Goal: Navigation & Orientation: Find specific page/section

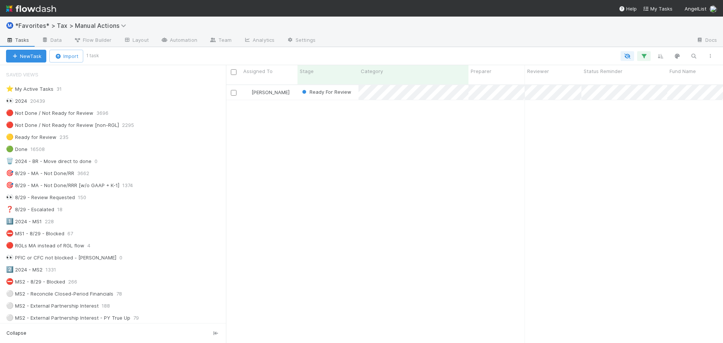
scroll to position [113, 0]
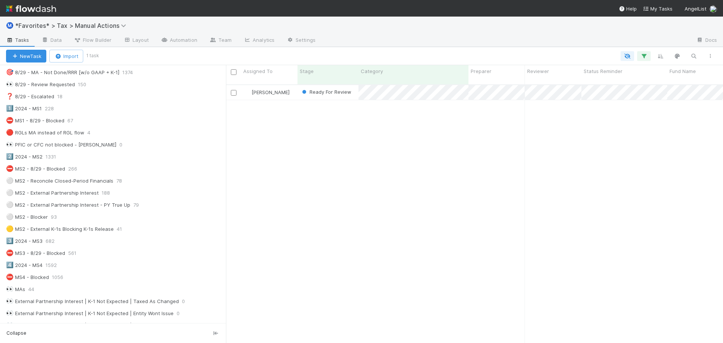
click at [49, 10] on img at bounding box center [31, 8] width 50 height 13
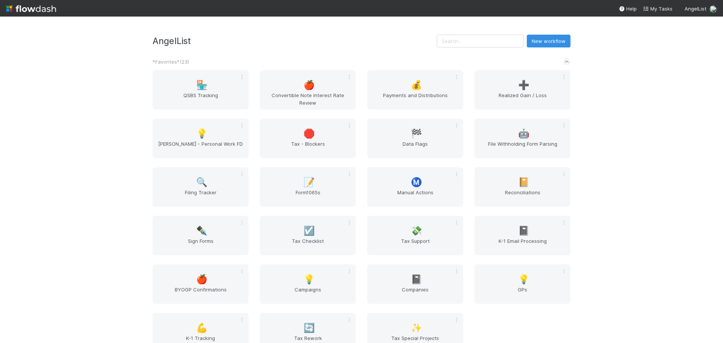
click at [95, 133] on div "AngelList New workflow *Favorites* ( 23 ) 🏪 QSBS Tracking 🍎 Convertible Note In…" at bounding box center [361, 180] width 723 height 327
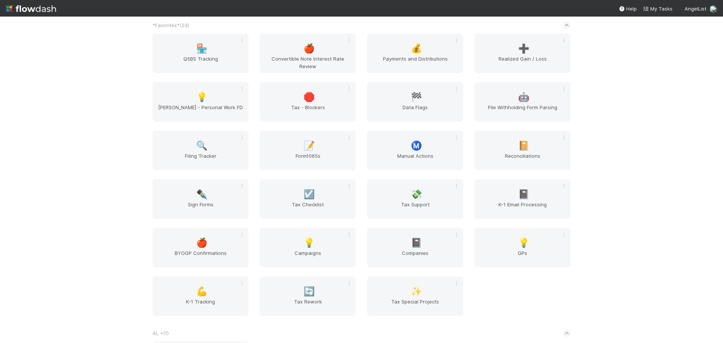
scroll to position [38, 0]
click at [394, 151] on div "Ⓜ️ Manual Actions" at bounding box center [415, 150] width 96 height 40
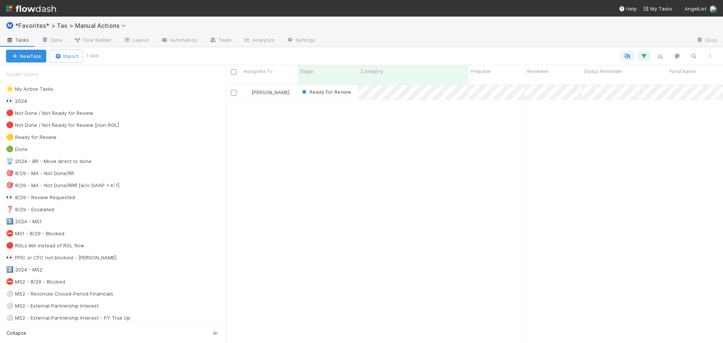
scroll to position [259, 492]
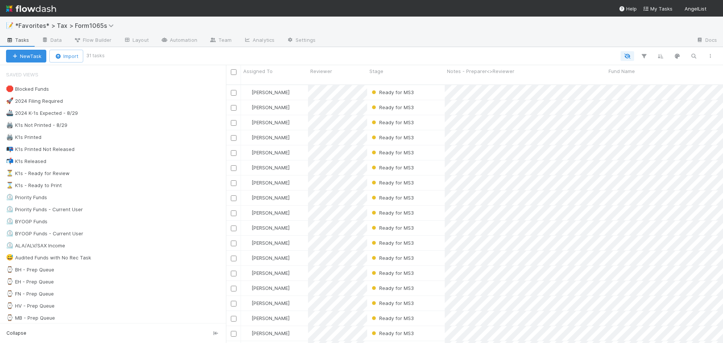
scroll to position [259, 492]
click at [457, 42] on div at bounding box center [506, 41] width 369 height 12
drag, startPoint x: 457, startPoint y: 43, endPoint x: 454, endPoint y: 46, distance: 4.5
click at [457, 45] on div at bounding box center [506, 41] width 369 height 12
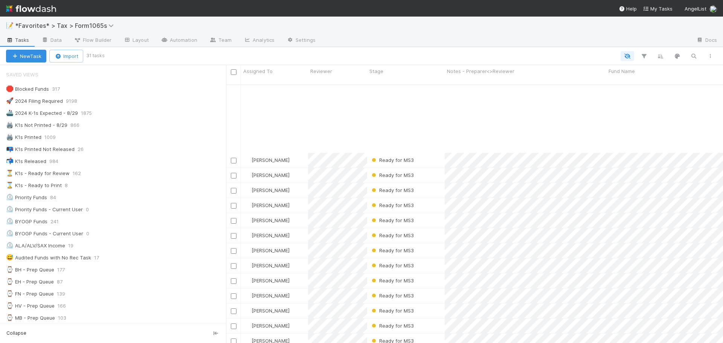
scroll to position [208, 0]
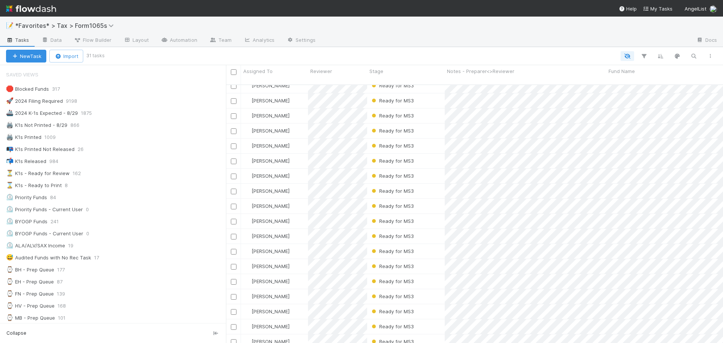
click at [488, 43] on div at bounding box center [506, 41] width 369 height 12
click at [488, 44] on div at bounding box center [506, 41] width 369 height 12
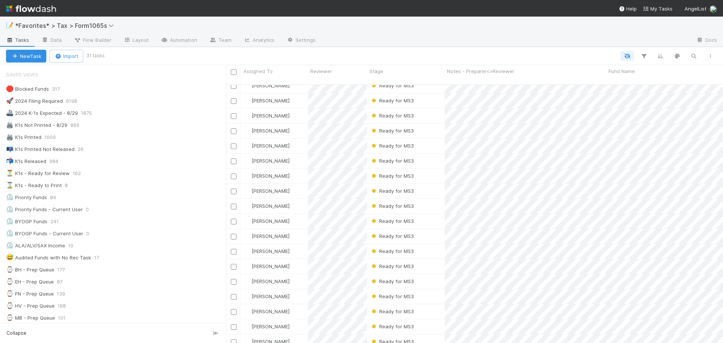
click at [488, 44] on div at bounding box center [506, 41] width 369 height 12
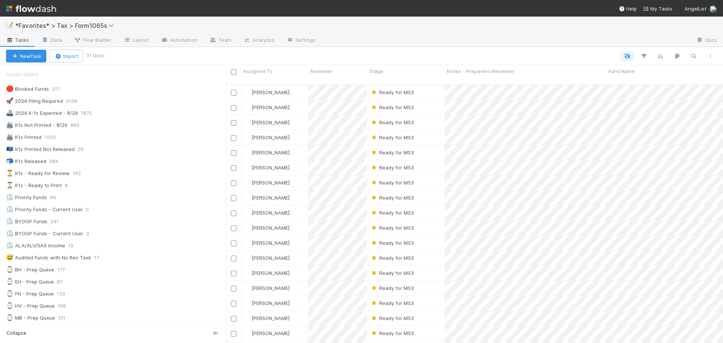
click at [436, 50] on div "New Task Import 31 tasks" at bounding box center [361, 56] width 723 height 18
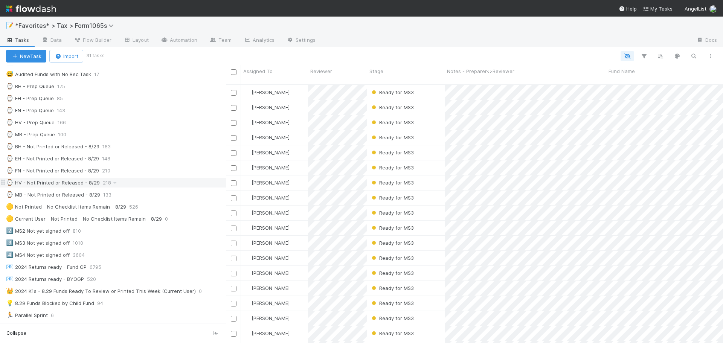
scroll to position [188, 0]
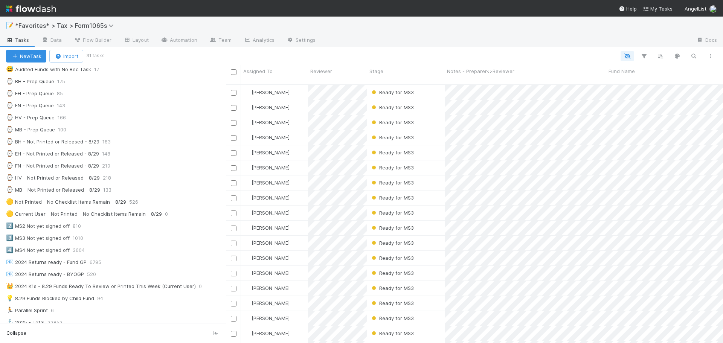
click at [43, 12] on img at bounding box center [31, 8] width 50 height 13
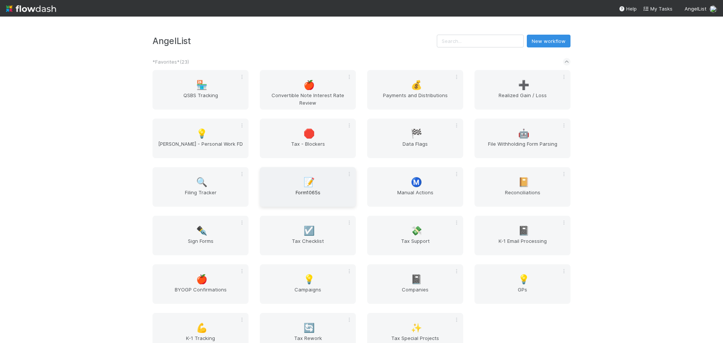
click at [327, 185] on div "📝 Form1065s" at bounding box center [308, 187] width 96 height 40
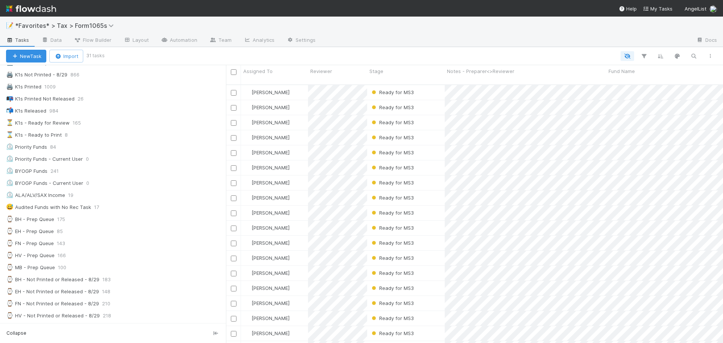
scroll to position [38, 0]
click at [135, 138] on div "⏳ K1s - Ready for Review 165" at bounding box center [116, 135] width 220 height 9
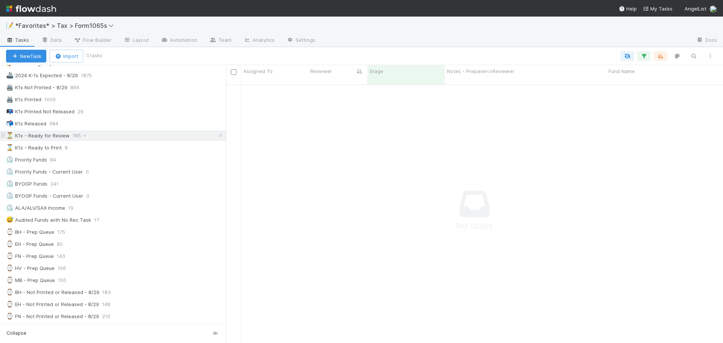
scroll to position [254, 492]
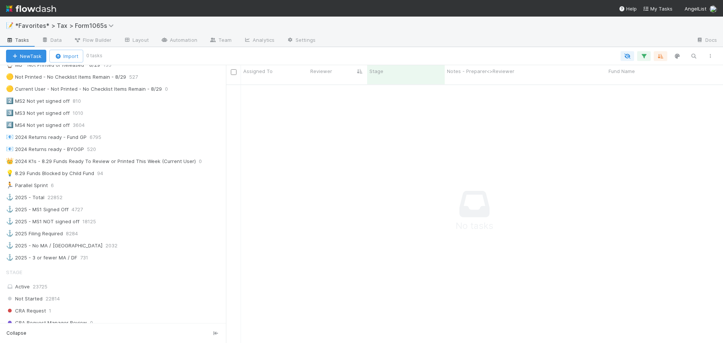
scroll to position [301, 0]
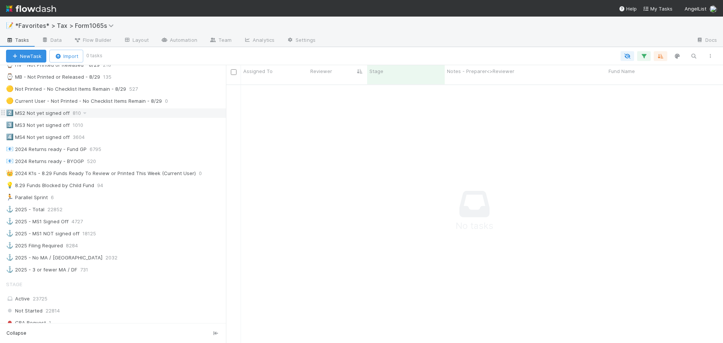
click at [122, 113] on div "2️⃣ MS2 Not yet signed off 810" at bounding box center [116, 113] width 220 height 9
click at [22, 10] on img at bounding box center [31, 8] width 50 height 13
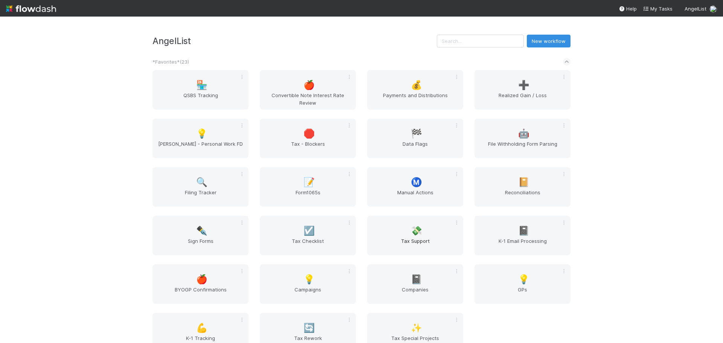
click at [400, 216] on div "🏪 QSBS Tracking 🍎 Convertible Note Interest Rate Review 💰 Payments and Distribu…" at bounding box center [362, 216] width 430 height 292
click at [405, 225] on div "💸 Tax Support" at bounding box center [415, 236] width 96 height 40
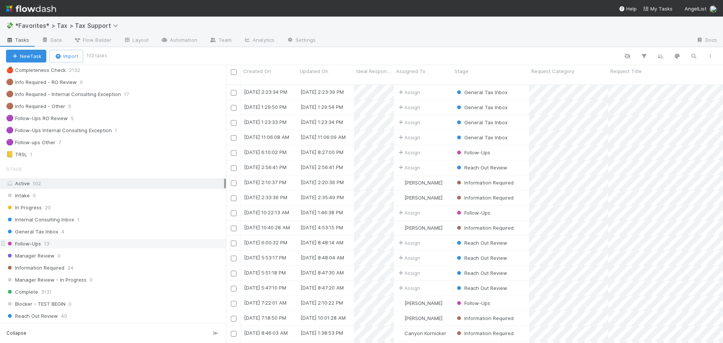
scroll to position [113, 0]
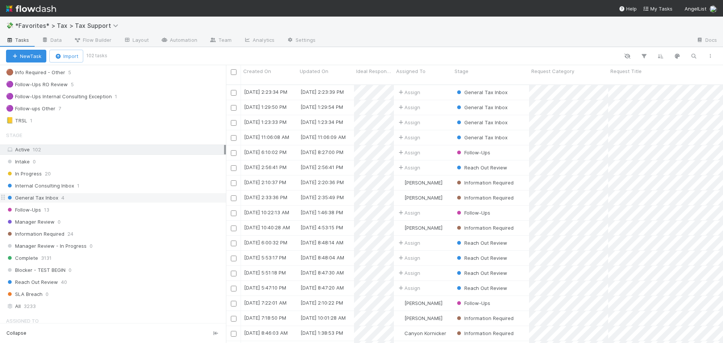
click at [84, 197] on div "General Tax Inbox 4" at bounding box center [116, 197] width 220 height 9
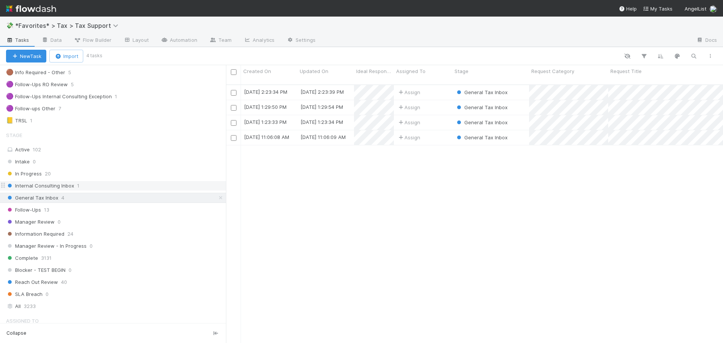
scroll to position [259, 492]
click at [77, 213] on div "Follow-Ups 13" at bounding box center [116, 209] width 220 height 9
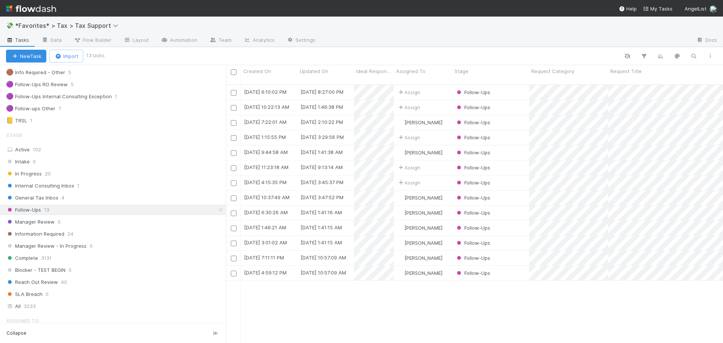
scroll to position [259, 492]
click at [515, 87] on div "Follow-Ups" at bounding box center [491, 92] width 77 height 15
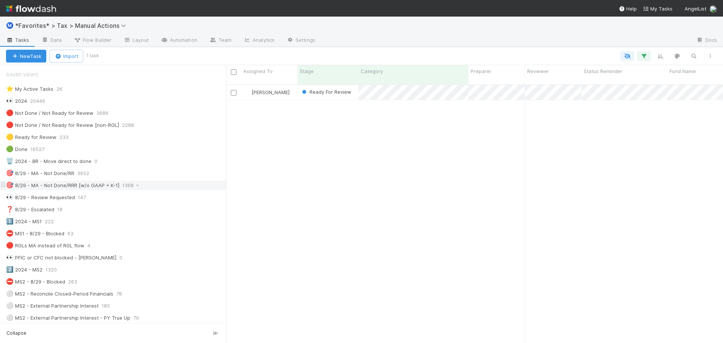
scroll to position [259, 492]
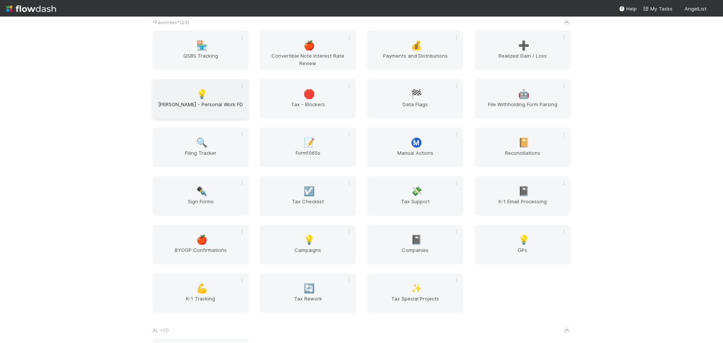
scroll to position [38, 0]
click at [424, 205] on span "Tax Support" at bounding box center [415, 207] width 90 height 15
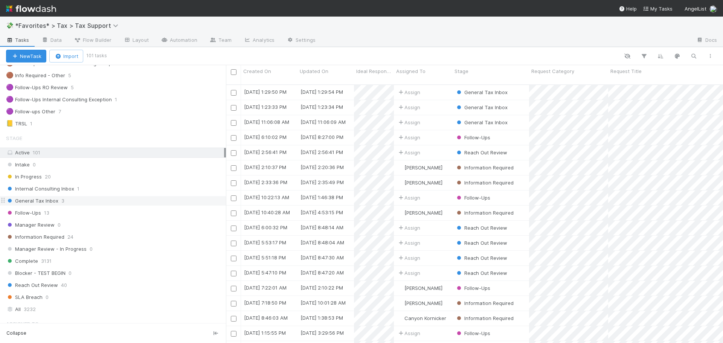
scroll to position [113, 0]
click at [81, 209] on div "Follow-Ups 13" at bounding box center [116, 209] width 220 height 9
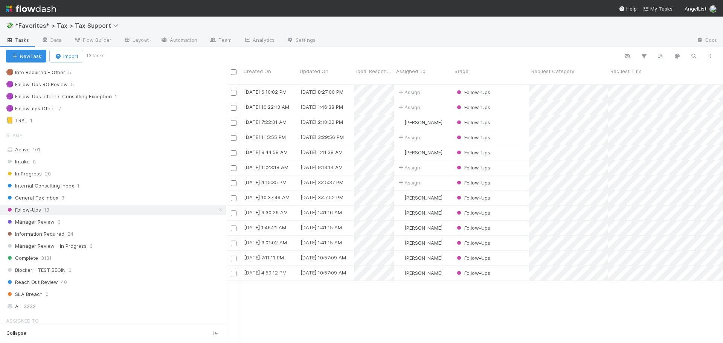
scroll to position [259, 492]
click at [509, 41] on div at bounding box center [506, 41] width 369 height 12
click at [507, 43] on div at bounding box center [506, 41] width 369 height 12
click at [506, 45] on div at bounding box center [506, 41] width 369 height 12
click at [505, 47] on div "💸 *Favorites* > Tax > Tax Support Tasks Data Flow Builder Layout Automation Tea…" at bounding box center [361, 32] width 723 height 31
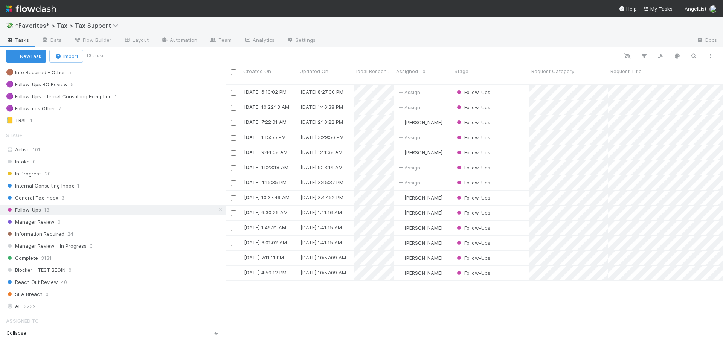
click at [505, 47] on div "💸 *Favorites* > Tax > Tax Support Tasks Data Flow Builder Layout Automation Tea…" at bounding box center [361, 32] width 723 height 31
click at [504, 48] on div "💸 *Favorites* > Tax > Tax Support Tasks Data Flow Builder Layout Automation Tea…" at bounding box center [361, 180] width 723 height 327
click at [504, 49] on div "New Task Import 13 tasks" at bounding box center [361, 56] width 723 height 18
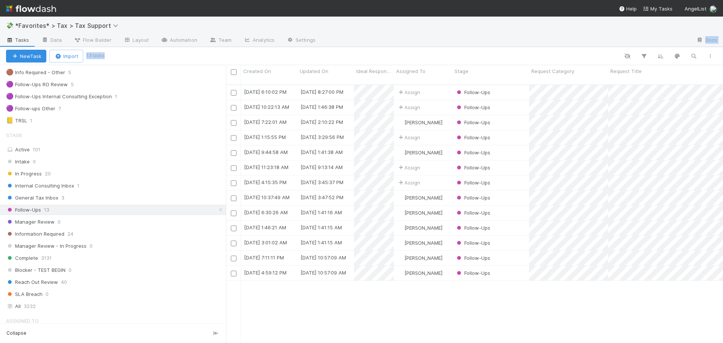
click at [503, 49] on div "New Task Import 13 tasks" at bounding box center [361, 56] width 723 height 18
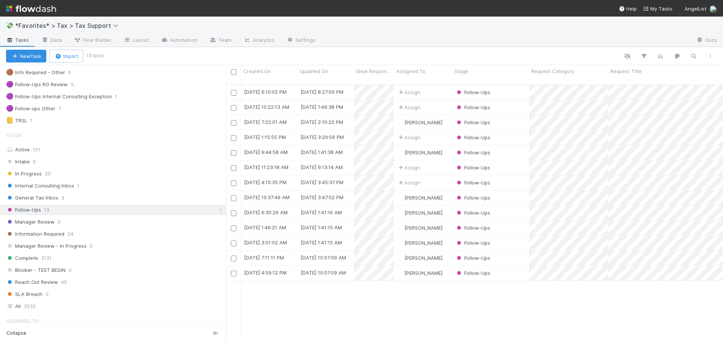
click at [503, 49] on div "New Task Import 13 tasks" at bounding box center [361, 56] width 723 height 18
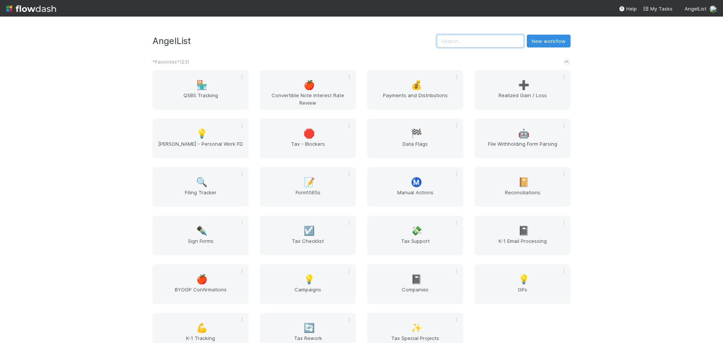
click at [500, 41] on input "text" at bounding box center [480, 41] width 87 height 13
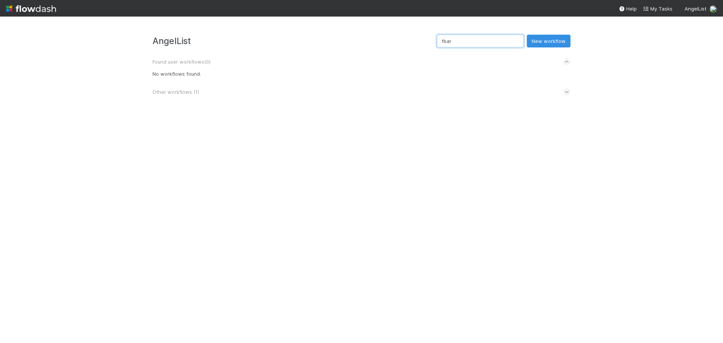
type input "b"
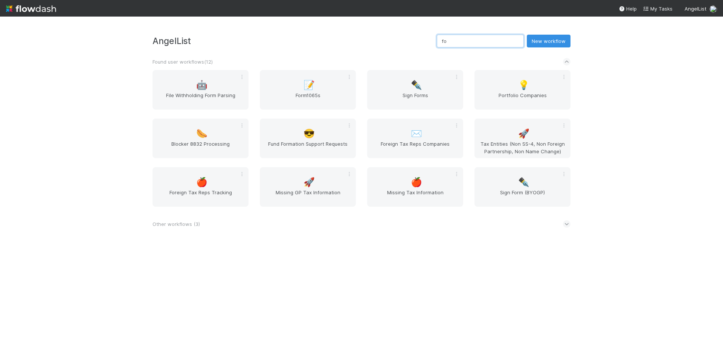
type input "f"
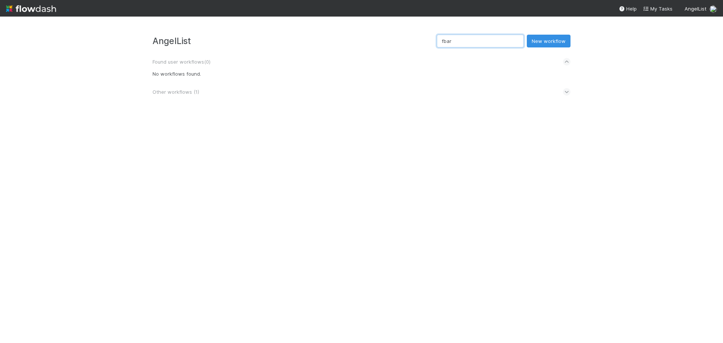
type input "fbar"
click at [567, 90] on icon at bounding box center [567, 92] width 5 height 8
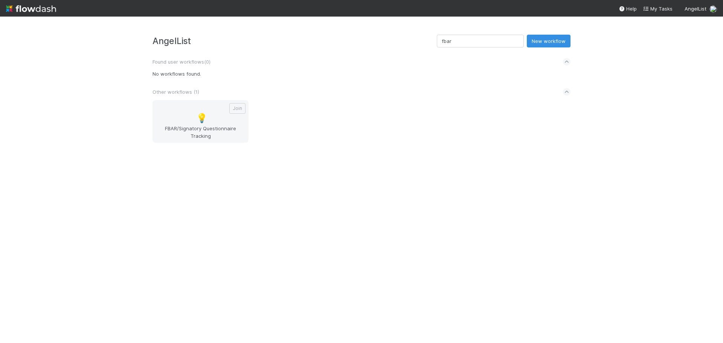
click at [229, 137] on span "FBAR/Signatory Questionnaire Tracking" at bounding box center [201, 132] width 90 height 15
click at [206, 124] on div "Join 💡 FBAR/Signatory Questionnaire Tracking" at bounding box center [201, 121] width 96 height 43
click at [199, 118] on span "💡" at bounding box center [201, 118] width 11 height 10
click at [237, 113] on button "Join" at bounding box center [237, 108] width 16 height 11
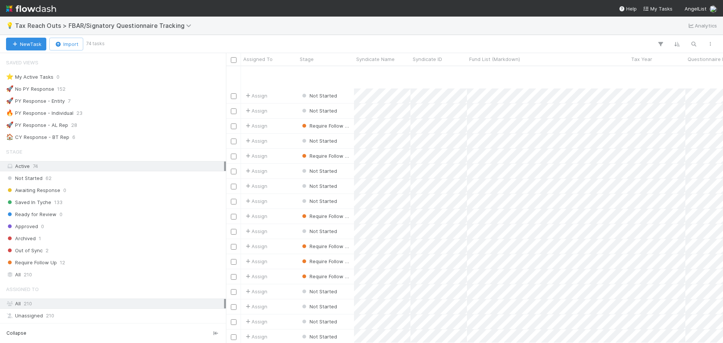
scroll to position [731, 0]
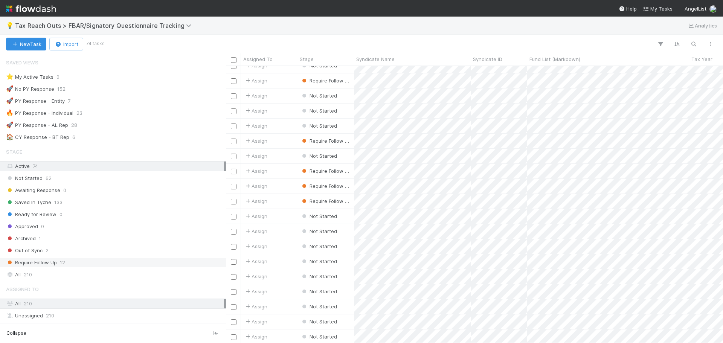
click at [56, 267] on span "Require Follow Up" at bounding box center [31, 262] width 51 height 9
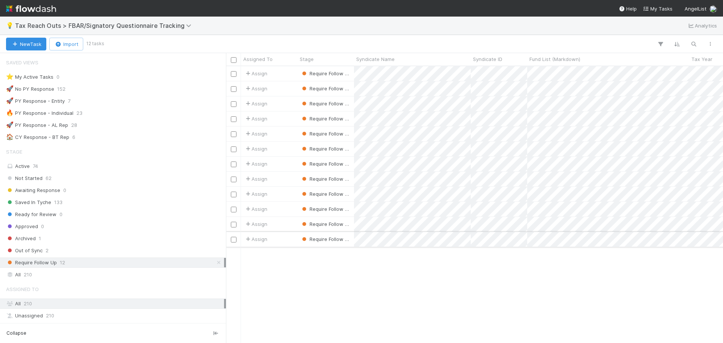
scroll to position [271, 492]
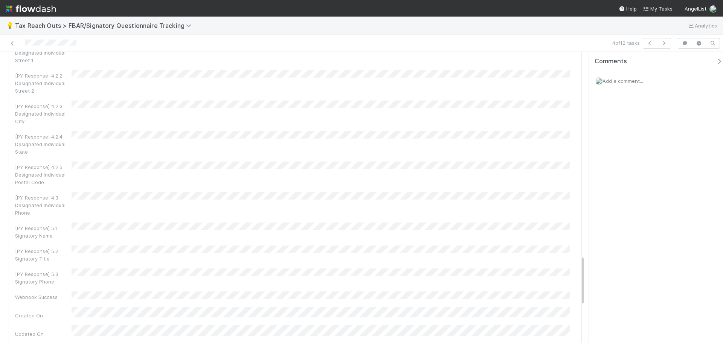
scroll to position [1281, 0]
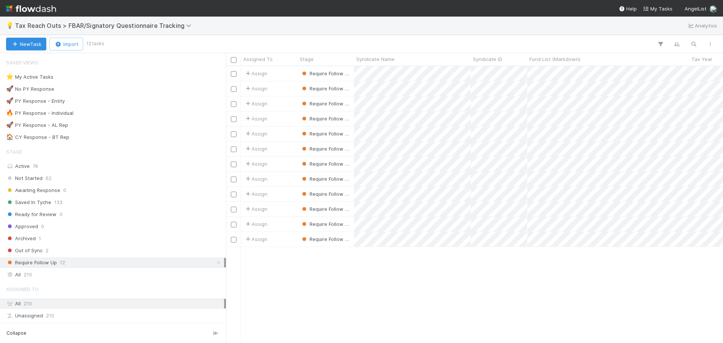
scroll to position [271, 492]
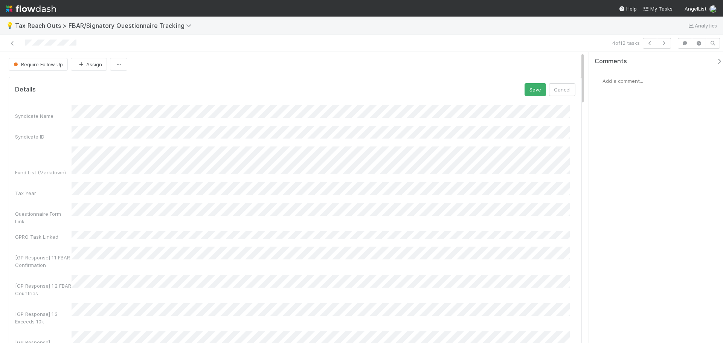
drag, startPoint x: 196, startPoint y: 61, endPoint x: 231, endPoint y: 60, distance: 35.8
click at [196, 60] on div "Require Follow Up Assign" at bounding box center [295, 64] width 573 height 13
click at [557, 85] on button "Cancel" at bounding box center [562, 89] width 26 height 13
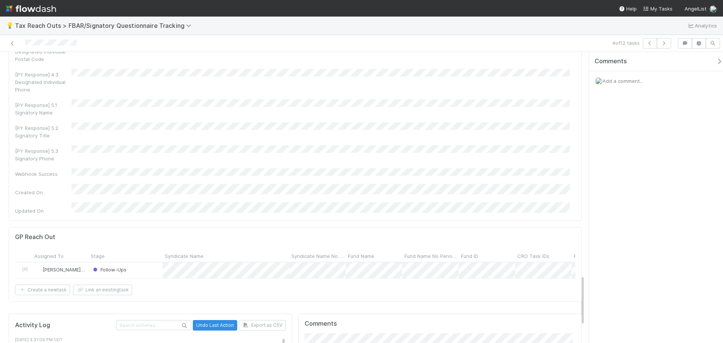
scroll to position [1384, 0]
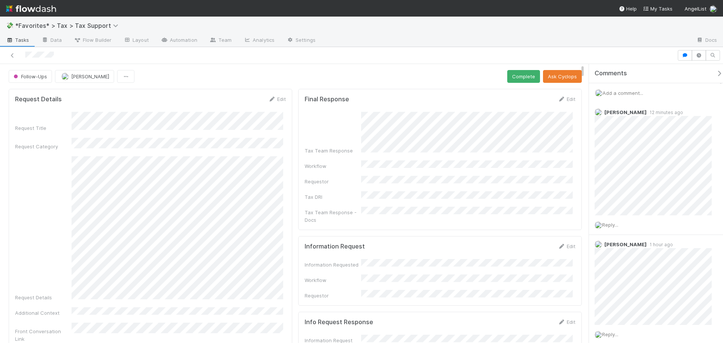
click at [52, 8] on img at bounding box center [31, 8] width 50 height 13
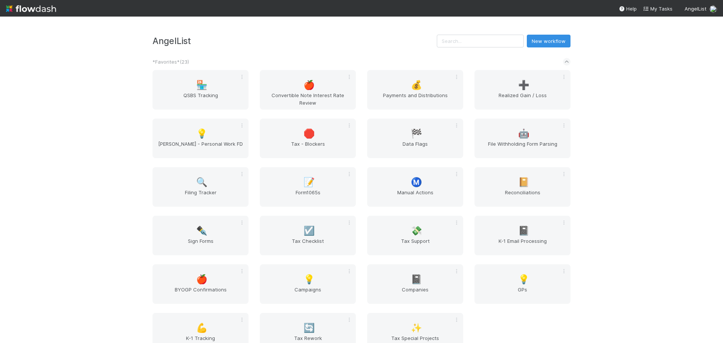
click at [102, 175] on div "AngelList New workflow *Favorites* ( 23 ) 🏪 QSBS Tracking 🍎 Convertible Note In…" at bounding box center [361, 180] width 723 height 327
click at [110, 143] on div "AngelList New workflow *Favorites* ( 23 ) 🏪 QSBS Tracking 🍎 Convertible Note In…" at bounding box center [361, 180] width 723 height 327
click at [283, 184] on div "📝 Form1065s" at bounding box center [308, 187] width 96 height 40
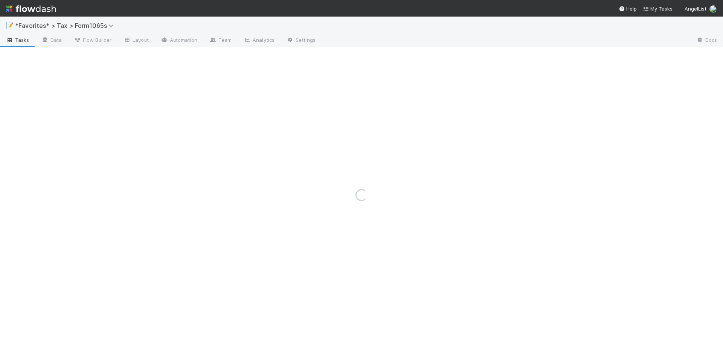
click at [53, 9] on img at bounding box center [31, 8] width 50 height 13
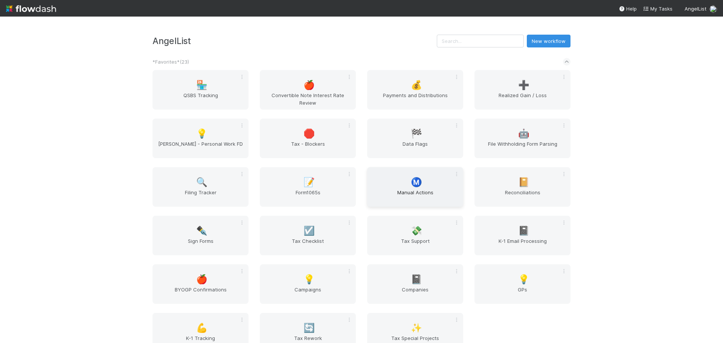
click at [392, 190] on span "Manual Actions" at bounding box center [415, 196] width 90 height 15
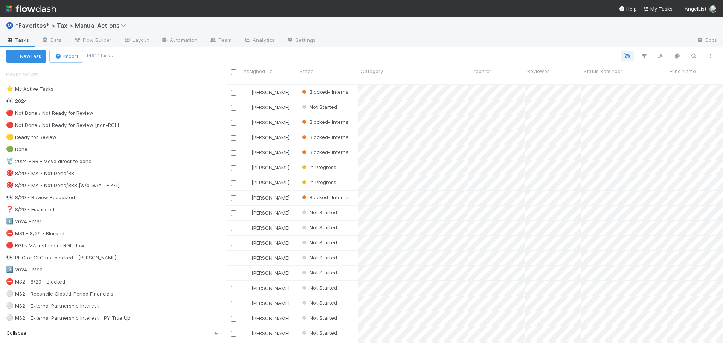
scroll to position [259, 492]
click at [51, 12] on img at bounding box center [31, 8] width 50 height 13
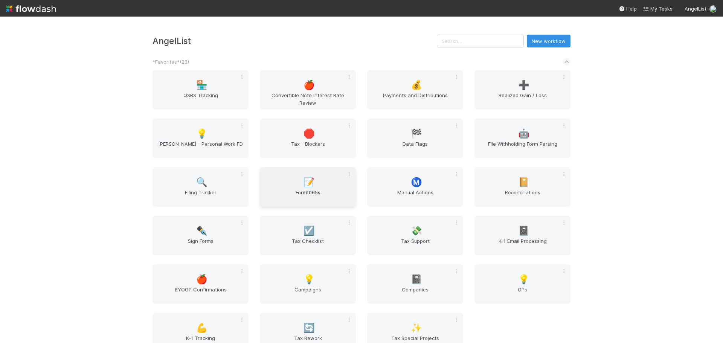
click at [310, 184] on span "📝" at bounding box center [309, 182] width 11 height 10
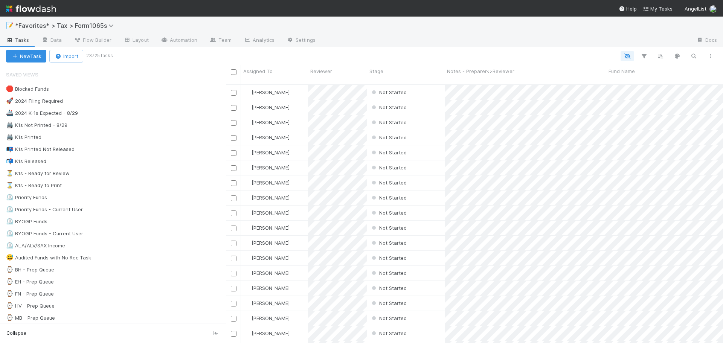
scroll to position [259, 492]
click at [107, 102] on div "🚀 2024 Filing Required 9198" at bounding box center [116, 100] width 220 height 9
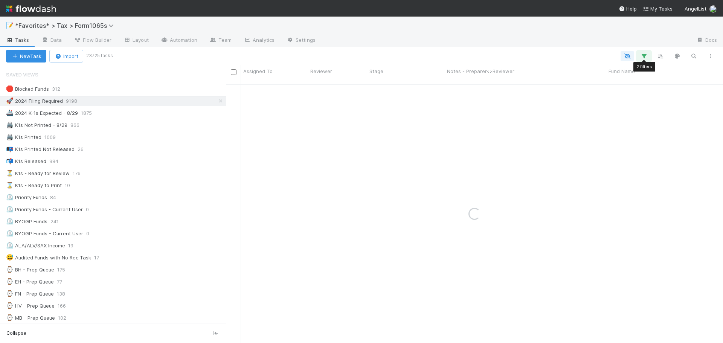
click at [642, 59] on icon "button" at bounding box center [645, 56] width 8 height 7
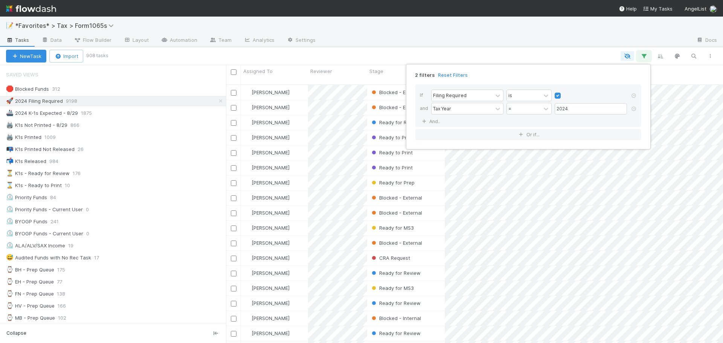
scroll to position [259, 492]
click at [435, 119] on link "And.." at bounding box center [432, 121] width 24 height 11
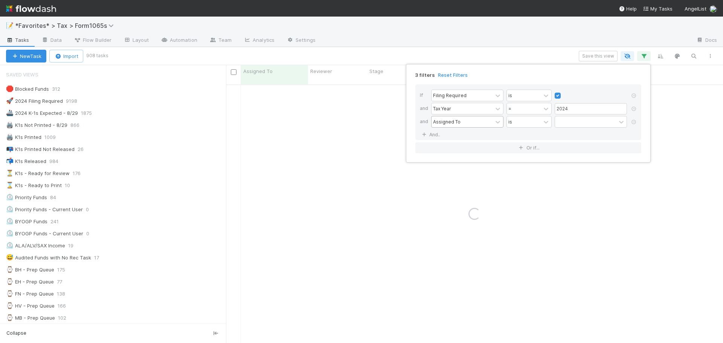
click at [449, 119] on div "Assigned To" at bounding box center [447, 121] width 28 height 7
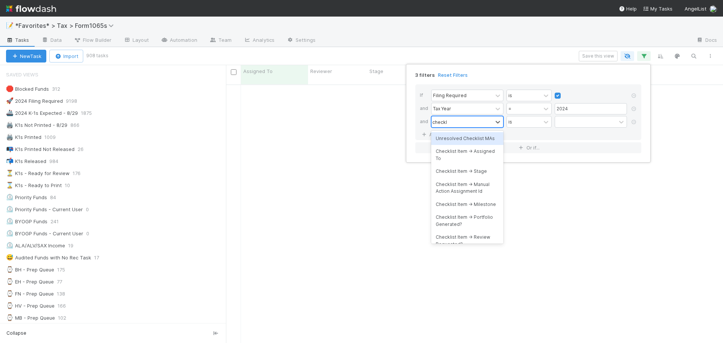
type input "checklist"
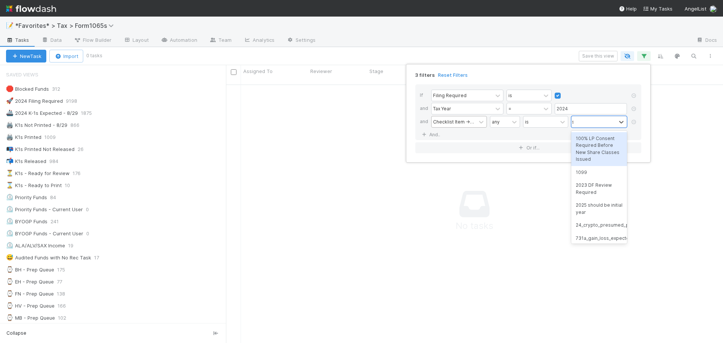
scroll to position [254, 492]
type input "fbar"
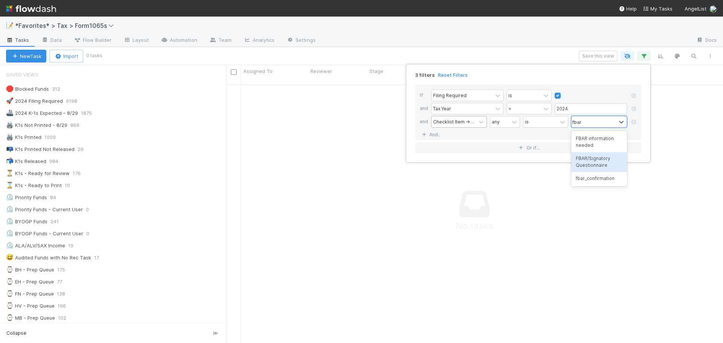
click at [608, 157] on div "FBAR/Signatory Questionnaire" at bounding box center [600, 162] width 56 height 20
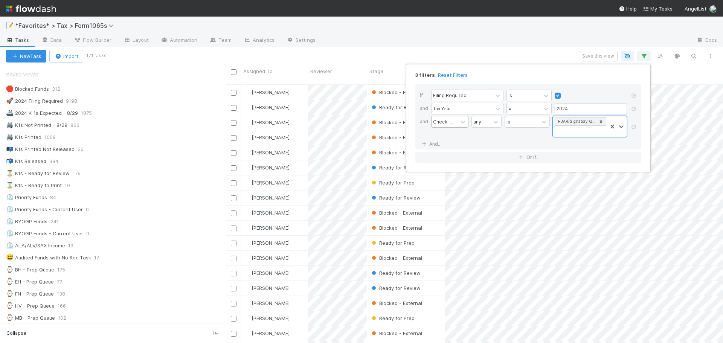
scroll to position [259, 492]
click at [472, 39] on div "3 filters Reset Filters If Filing Required is and Tax Year = 2024 and Checklist…" at bounding box center [361, 171] width 723 height 343
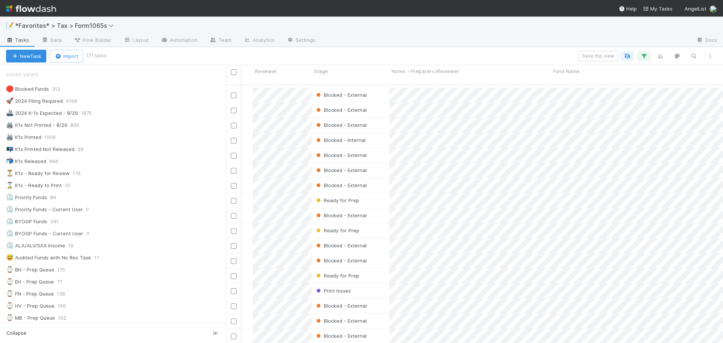
scroll to position [2318, 55]
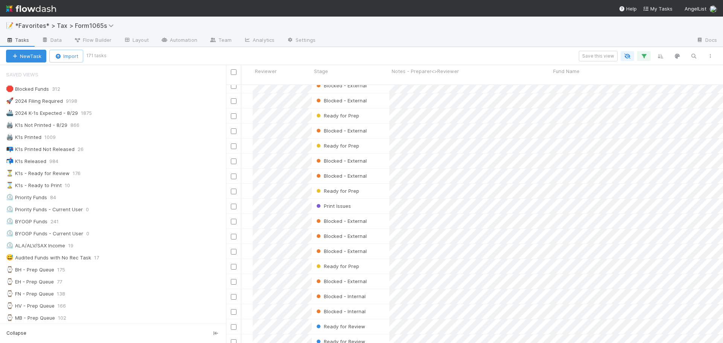
click at [403, 28] on div "📝 *Favorites* > Tax > Form1065s" at bounding box center [361, 26] width 723 height 18
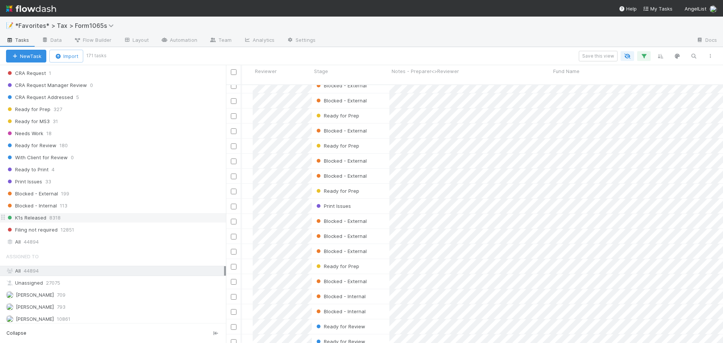
scroll to position [578, 0]
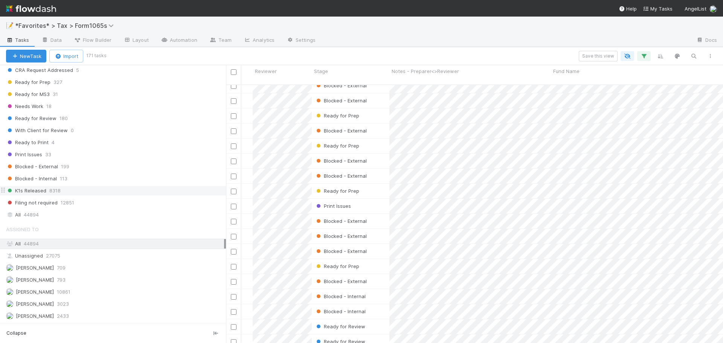
click at [66, 190] on div "K1s Released 8318" at bounding box center [116, 190] width 220 height 9
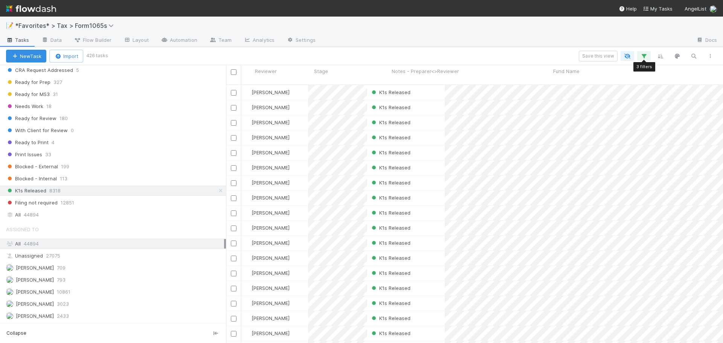
scroll to position [259, 492]
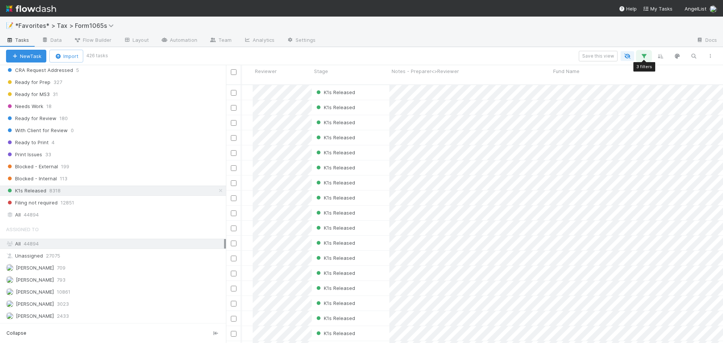
click at [644, 58] on icon "button" at bounding box center [645, 56] width 8 height 7
click at [539, 39] on div "3 filters Reset Filters If Filing Required is and Tax Year = 2024 and Checklist…" at bounding box center [361, 171] width 723 height 343
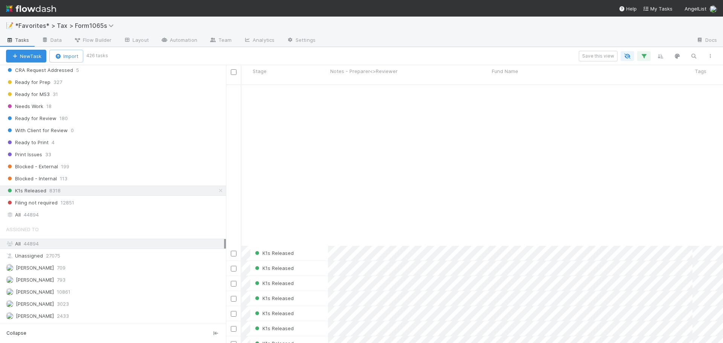
scroll to position [3509, 117]
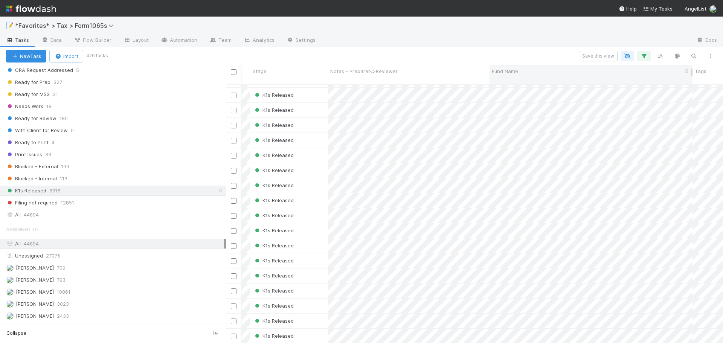
click at [545, 71] on div "Fund Name" at bounding box center [591, 71] width 199 height 8
click at [534, 53] on div "Sort A → Z Sort Z → A Hide Edit field Delete field Sync" at bounding box center [361, 171] width 723 height 343
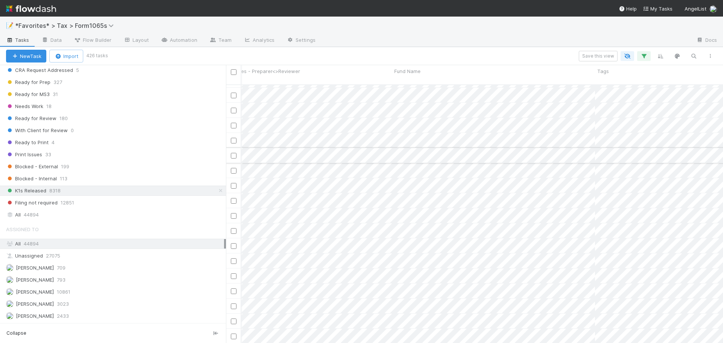
scroll to position [3509, 411]
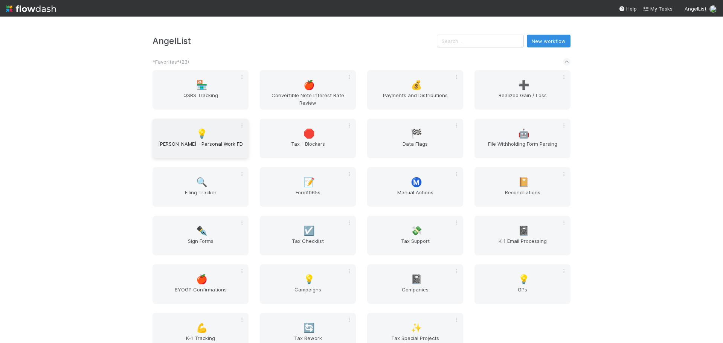
click at [213, 136] on div "💡 [PERSON_NAME] - Personal Work FD" at bounding box center [201, 139] width 96 height 40
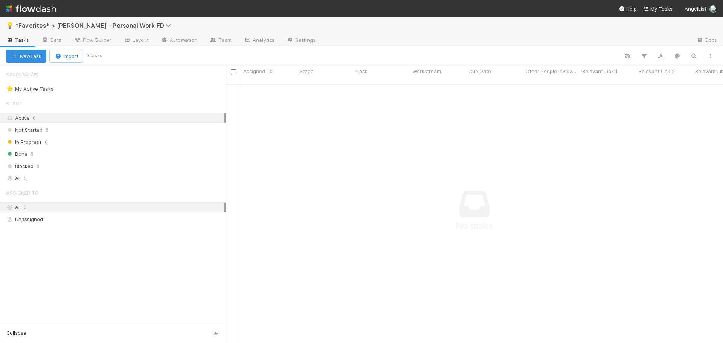
scroll to position [254, 492]
click at [174, 40] on link "Automation" at bounding box center [179, 41] width 49 height 12
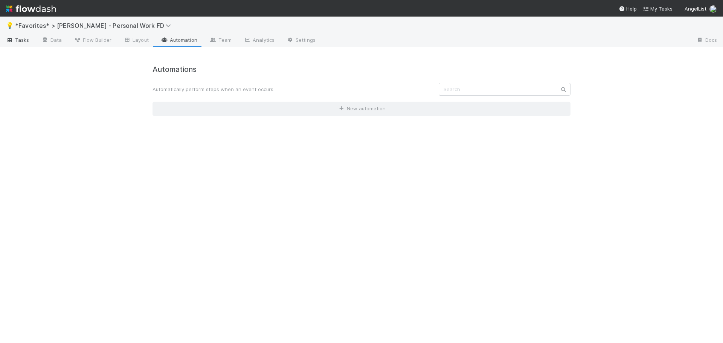
click at [11, 39] on icon at bounding box center [10, 40] width 8 height 5
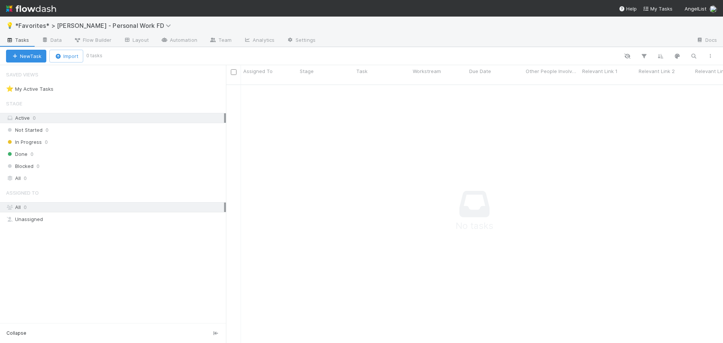
scroll to position [254, 492]
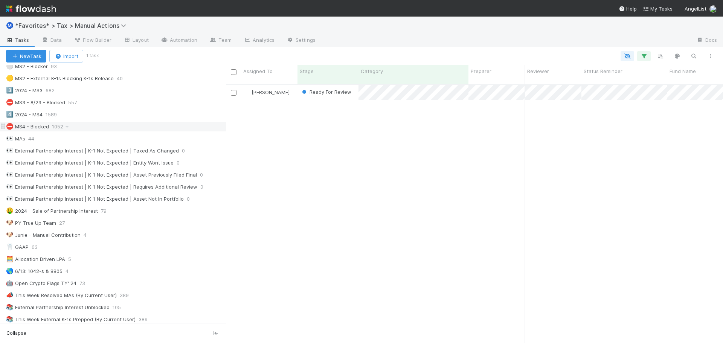
scroll to position [226, 0]
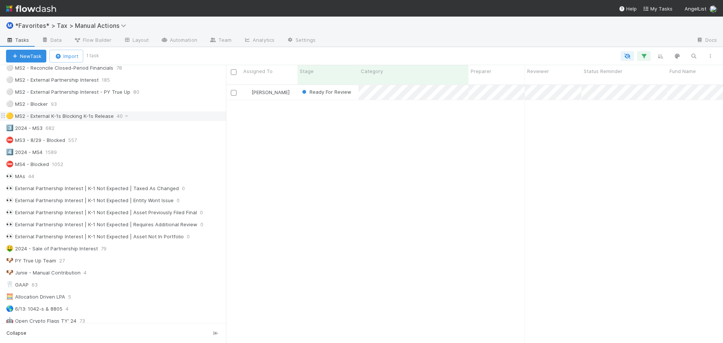
click at [157, 118] on div "🟡 MS2 - External K-1s Blocking K-1s Release 40" at bounding box center [116, 116] width 220 height 9
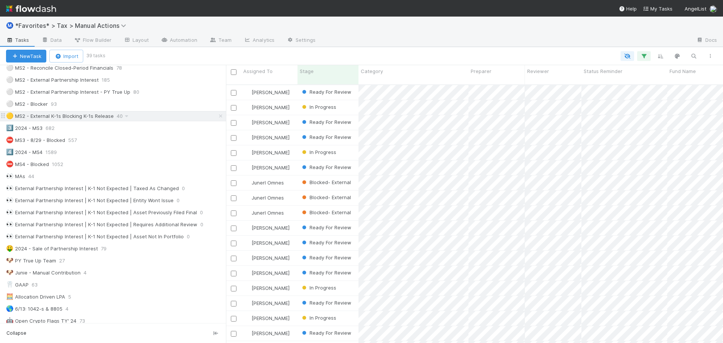
scroll to position [259, 492]
click at [465, 34] on div "Ⓜ️ *Favorites* > Tax > Manual Actions" at bounding box center [361, 26] width 723 height 18
click at [447, 38] on div at bounding box center [506, 41] width 369 height 12
click at [427, 72] on div "Category" at bounding box center [414, 71] width 106 height 8
click at [426, 81] on div "Sort First → Last" at bounding box center [404, 85] width 86 height 11
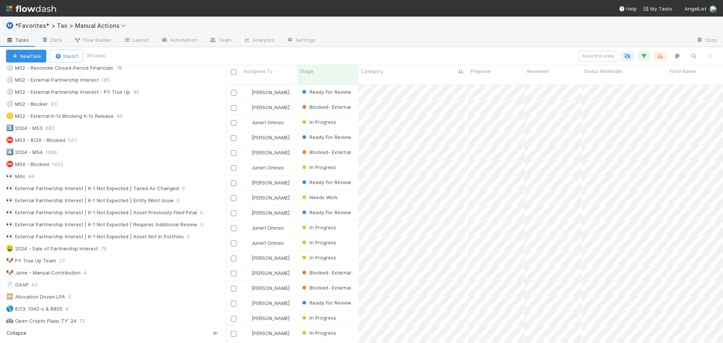
scroll to position [259, 492]
click at [446, 53] on div "Save this view" at bounding box center [411, 56] width 615 height 11
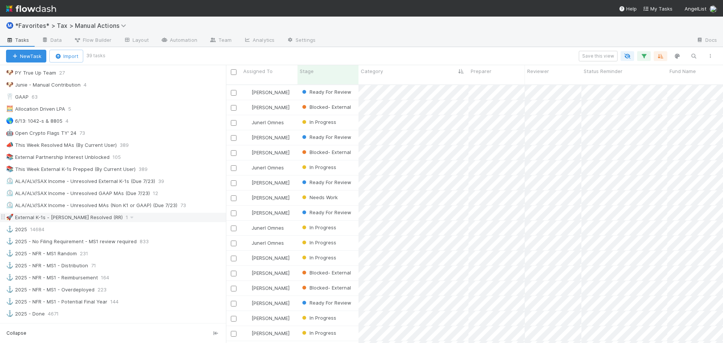
scroll to position [414, 0]
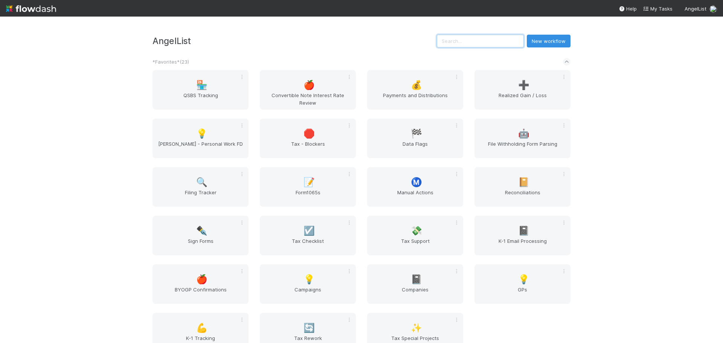
click at [473, 35] on input "text" at bounding box center [480, 41] width 87 height 13
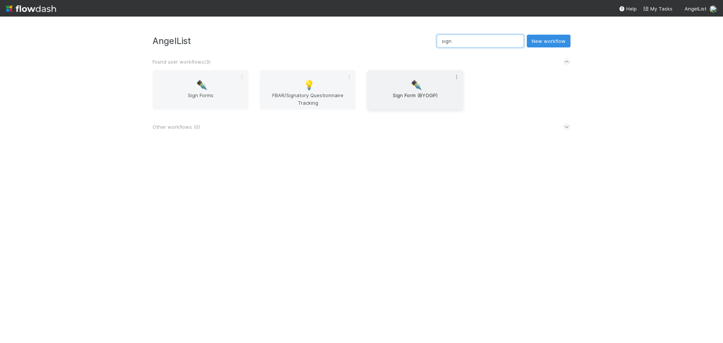
type input "sign"
click at [454, 78] on icon at bounding box center [457, 77] width 8 height 5
click at [430, 61] on div "Rename Move Clone Archive Favorite Leave" at bounding box center [361, 171] width 723 height 343
click at [422, 80] on div "✒️ Sign Form (BYOGP)" at bounding box center [415, 90] width 96 height 40
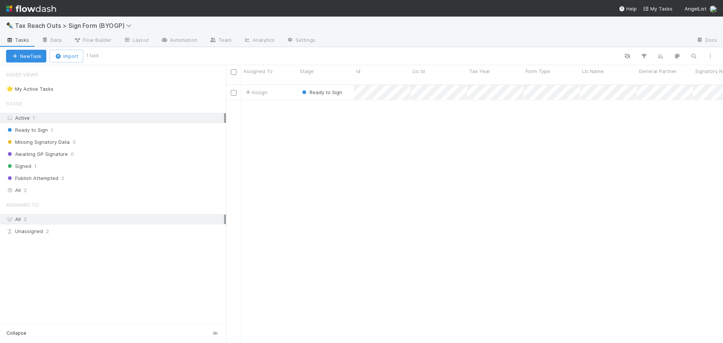
scroll to position [259, 492]
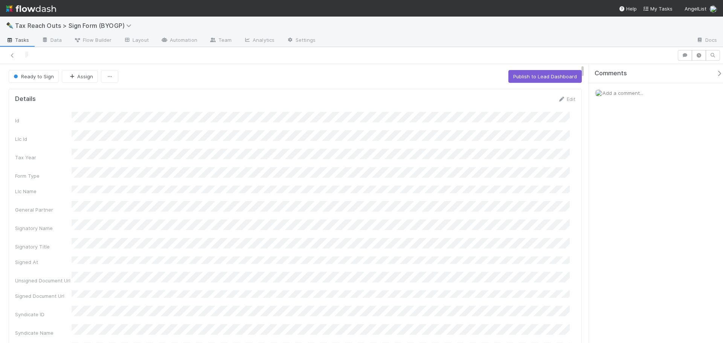
drag, startPoint x: 583, startPoint y: 127, endPoint x: 587, endPoint y: 50, distance: 77.4
click at [587, 50] on div "Ready to Sign Assign Publish to Lead Dashboard Details Edit Id Llc Id Tax Year …" at bounding box center [361, 195] width 723 height 296
click at [12, 56] on icon at bounding box center [13, 55] width 8 height 5
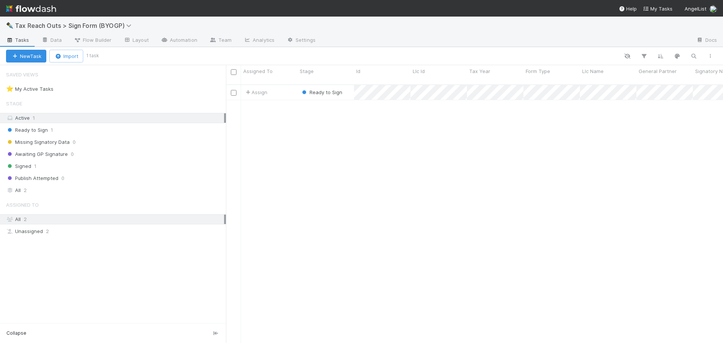
scroll to position [259, 492]
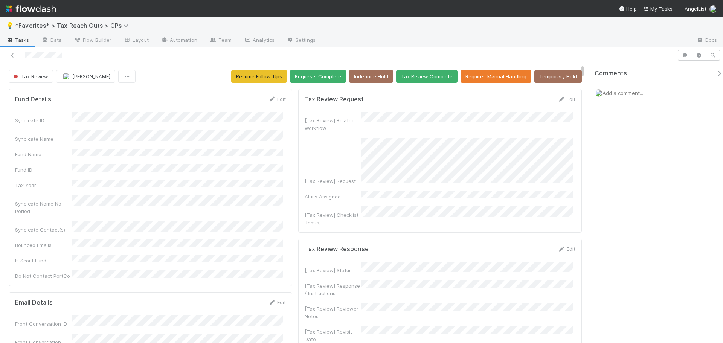
click at [430, 62] on div at bounding box center [361, 55] width 723 height 17
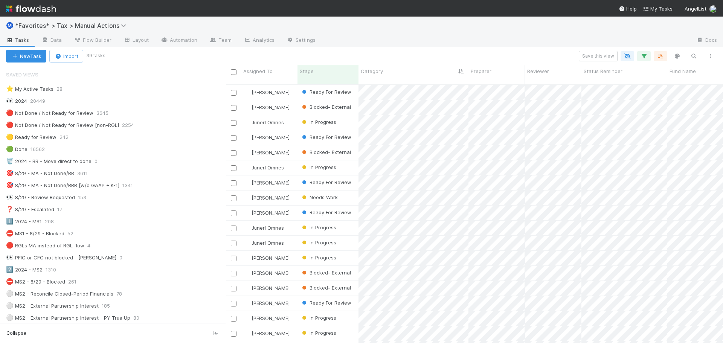
scroll to position [414, 0]
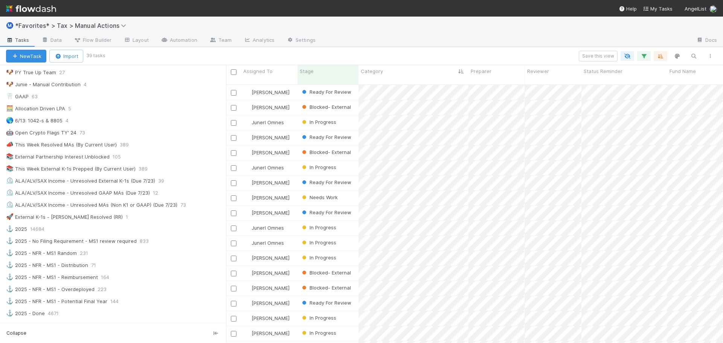
click at [45, 9] on img at bounding box center [31, 8] width 50 height 13
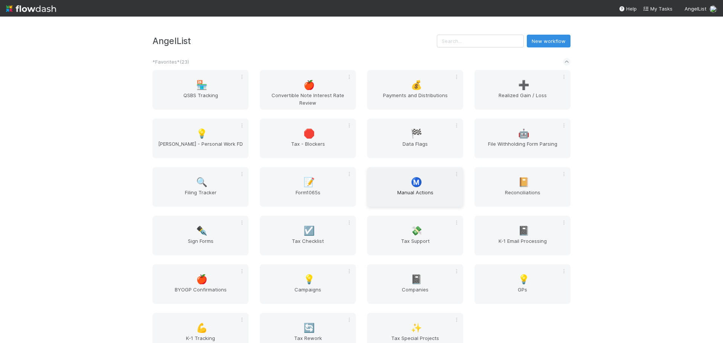
click at [402, 185] on div "Ⓜ️ Manual Actions" at bounding box center [415, 187] width 96 height 40
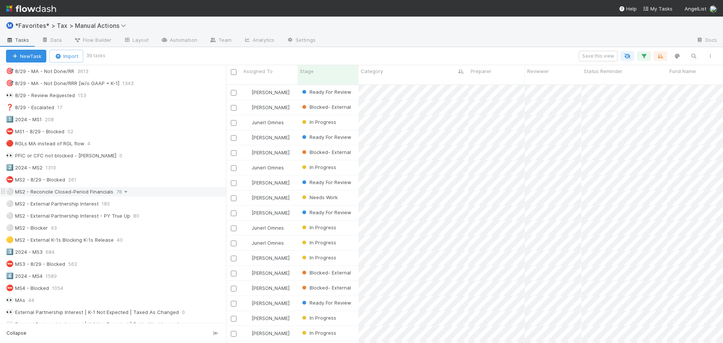
scroll to position [113, 0]
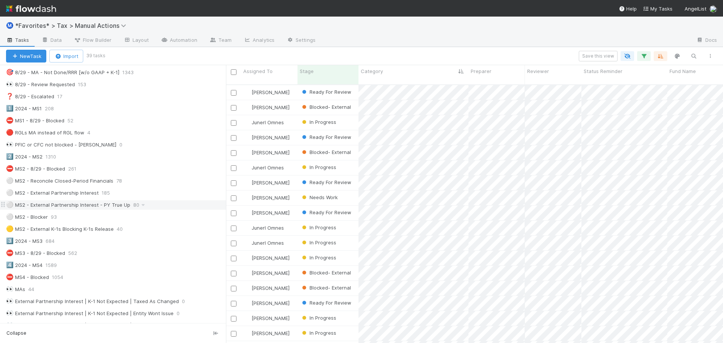
click at [158, 205] on div "⚪ MS2 - External Partnership Interest - PY True Up 80" at bounding box center [116, 204] width 220 height 9
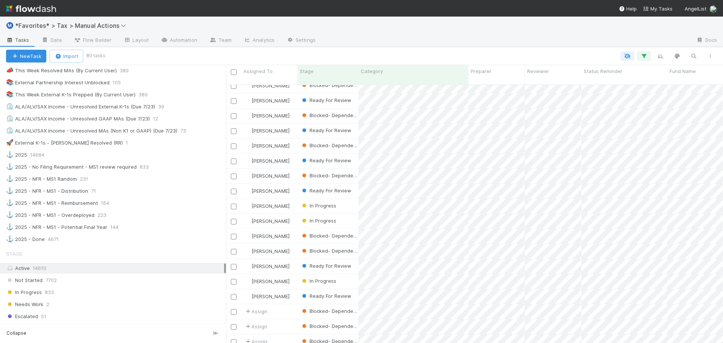
scroll to position [490, 0]
click at [165, 168] on div "⚓ 2025 - No Filing Requirement - MS1 review required 833" at bounding box center [116, 165] width 220 height 9
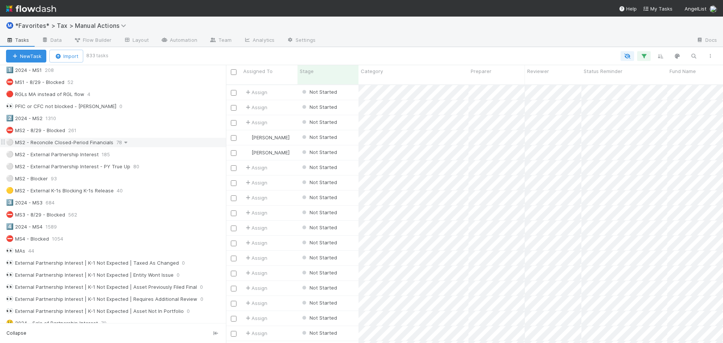
scroll to position [151, 0]
click at [130, 131] on div "⛔ MS2 - 8/29 - Blocked 261" at bounding box center [116, 131] width 220 height 9
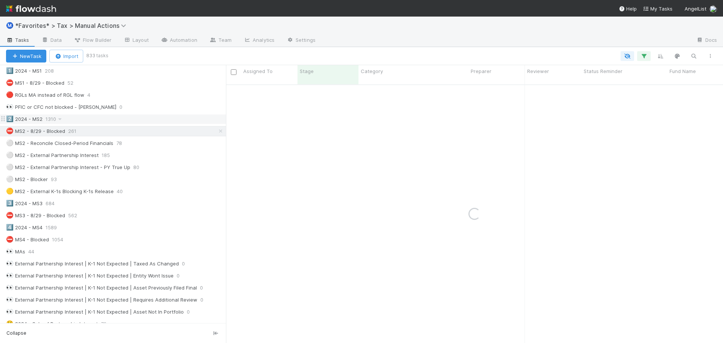
click at [122, 121] on div "2️⃣ 2024 - MS2 1310" at bounding box center [116, 119] width 220 height 9
click at [122, 120] on div "2️⃣ 2024 - MS2 1310" at bounding box center [116, 119] width 220 height 9
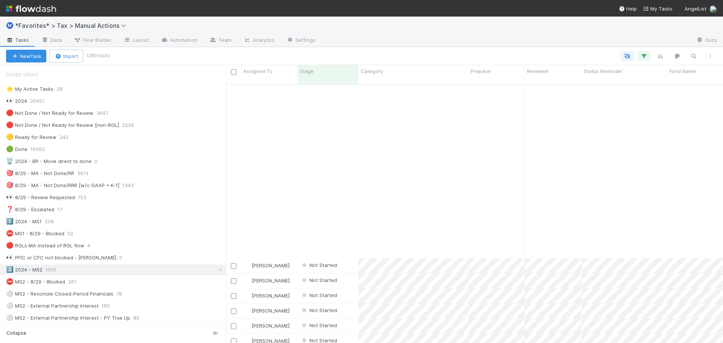
scroll to position [1206, 0]
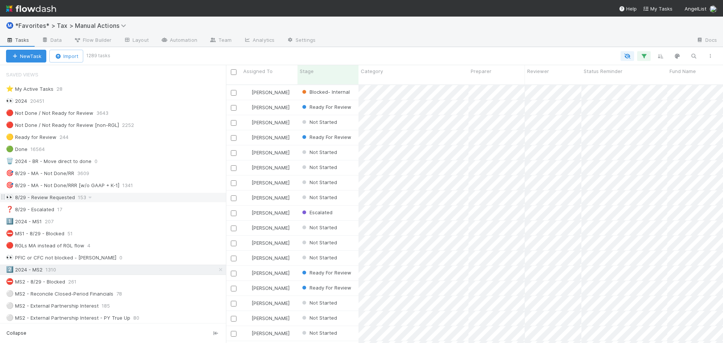
click at [145, 197] on div "👀 8/29 - Review Requested 153" at bounding box center [116, 197] width 220 height 9
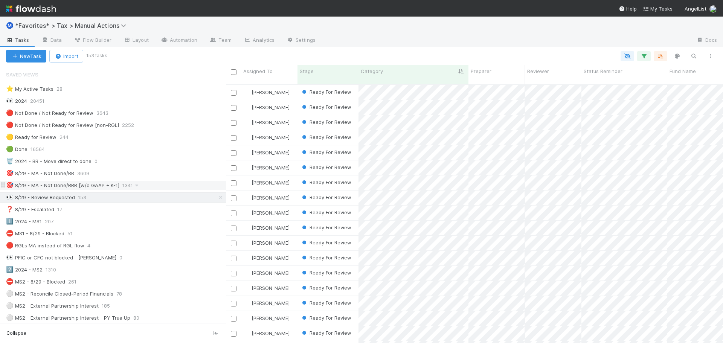
scroll to position [259, 492]
drag, startPoint x: 404, startPoint y: 35, endPoint x: 408, endPoint y: 28, distance: 8.6
click at [405, 35] on div at bounding box center [506, 41] width 369 height 12
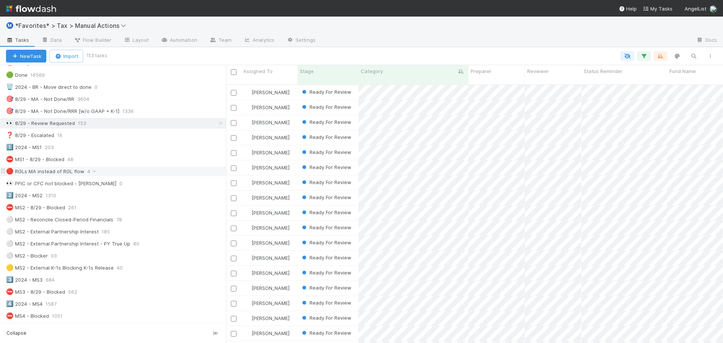
scroll to position [75, 0]
click at [142, 230] on div "⚪ MS2 - External Partnership Interest 185" at bounding box center [116, 230] width 220 height 9
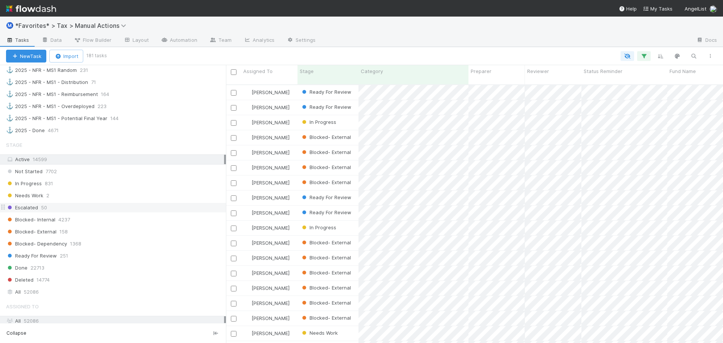
scroll to position [603, 0]
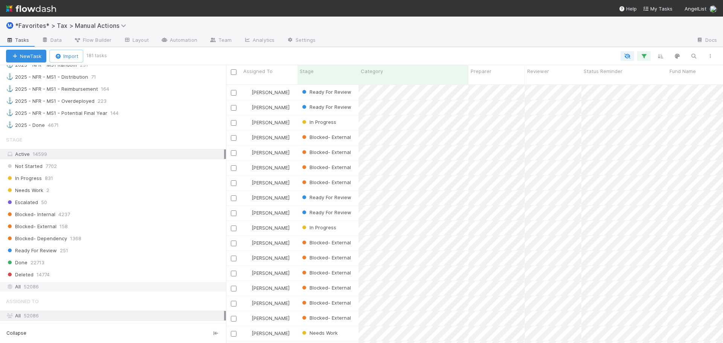
click at [80, 283] on div "All 52086" at bounding box center [115, 286] width 218 height 9
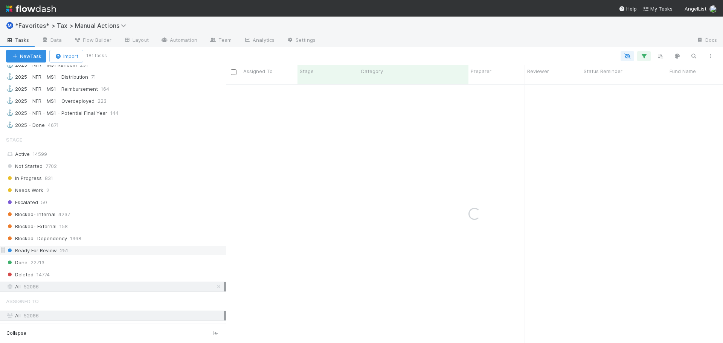
click at [66, 249] on span "251" at bounding box center [64, 250] width 8 height 9
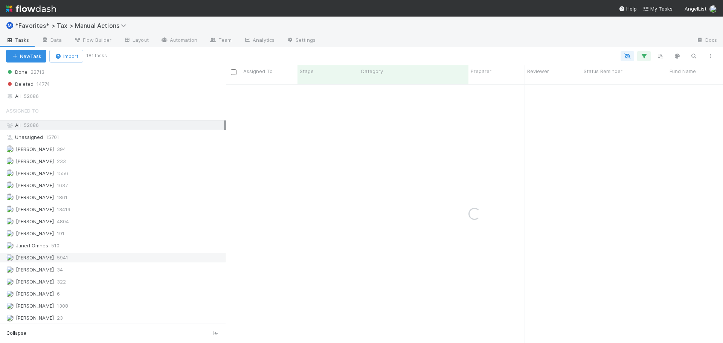
scroll to position [795, 0]
click at [91, 303] on div "Sam Dragul 1308" at bounding box center [115, 304] width 218 height 9
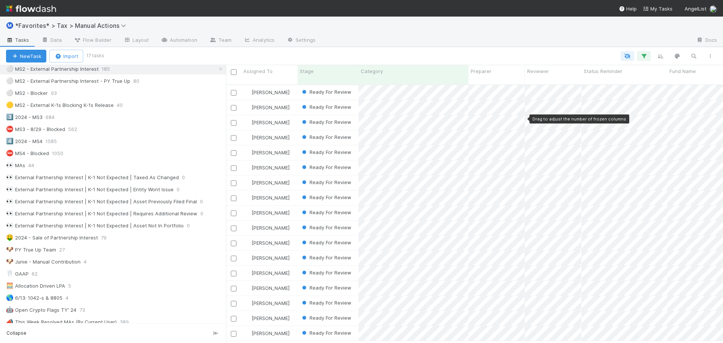
scroll to position [117, 0]
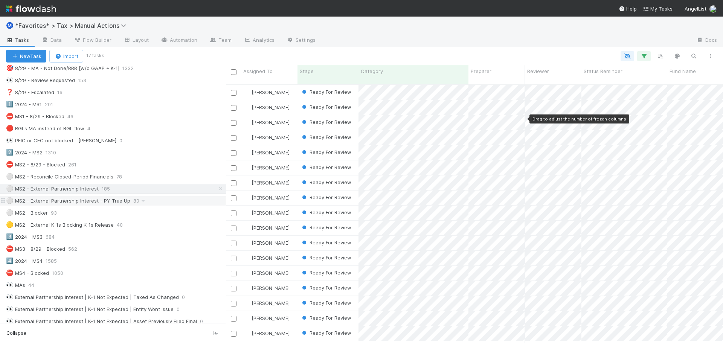
drag, startPoint x: 174, startPoint y: 199, endPoint x: 188, endPoint y: 202, distance: 13.8
click at [176, 199] on div "⚪ MS2 - External Partnership Interest - PY True Up 80" at bounding box center [116, 200] width 220 height 9
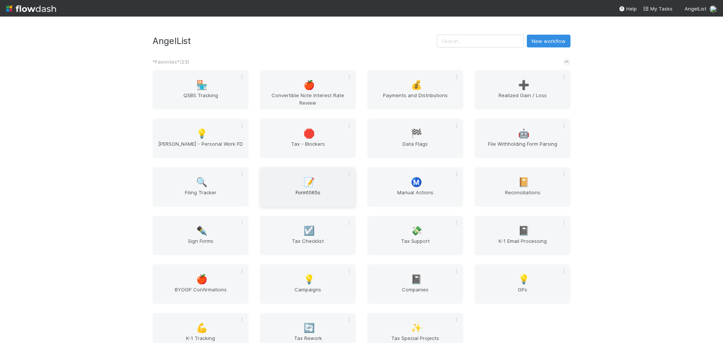
click at [301, 191] on span "Form1065s" at bounding box center [308, 196] width 90 height 15
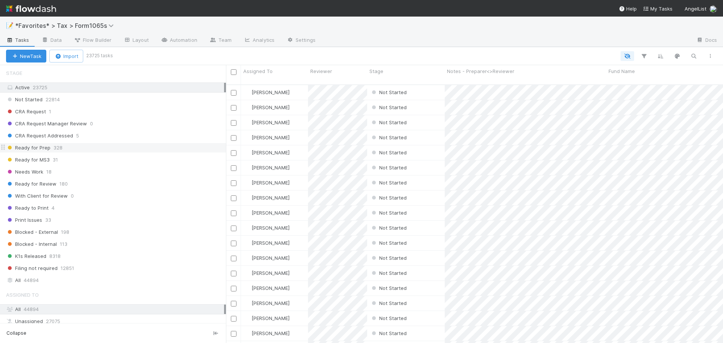
scroll to position [565, 0]
